Goal: Task Accomplishment & Management: Use online tool/utility

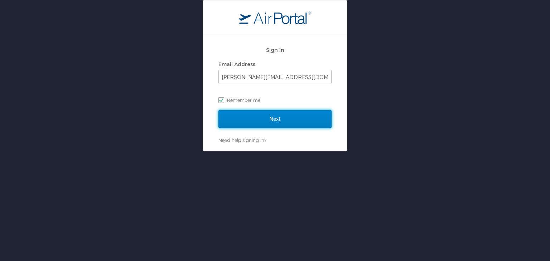
click at [236, 117] on input "Next" at bounding box center [274, 119] width 113 height 18
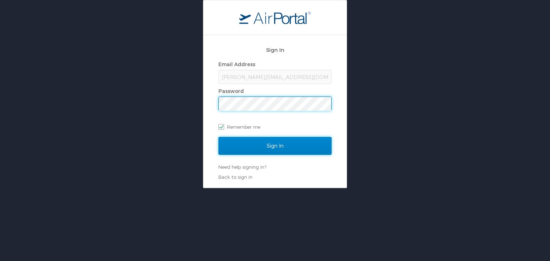
click at [249, 147] on input "Sign In" at bounding box center [274, 146] width 113 height 18
